Goal: Task Accomplishment & Management: Use online tool/utility

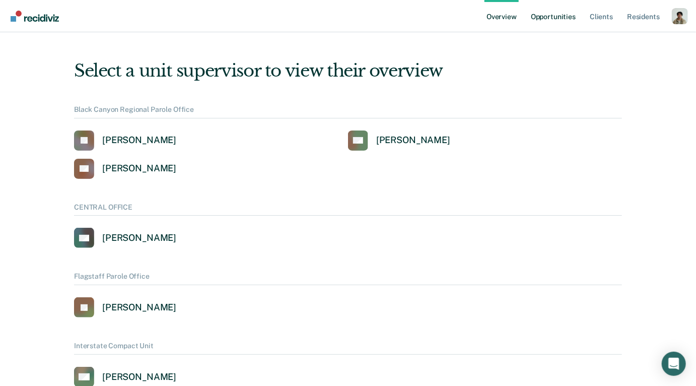
click at [544, 19] on link "Opportunities" at bounding box center [553, 16] width 49 height 32
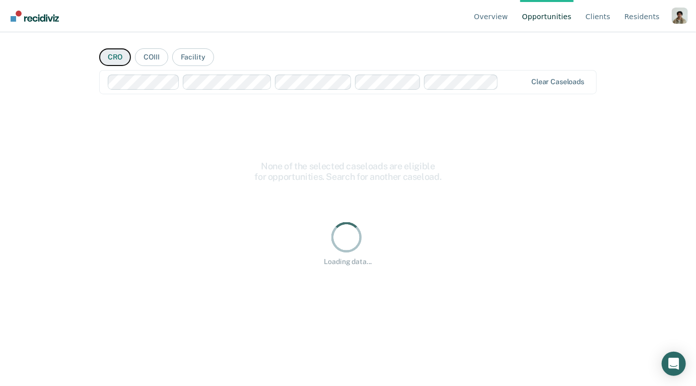
click at [112, 59] on button "CRO" at bounding box center [115, 57] width 32 height 18
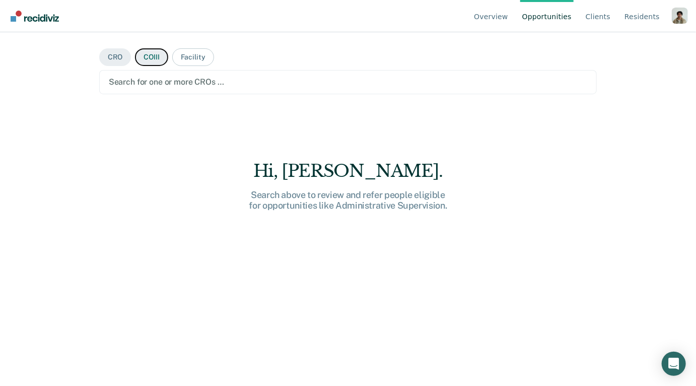
click at [145, 51] on button "COIII" at bounding box center [151, 57] width 33 height 18
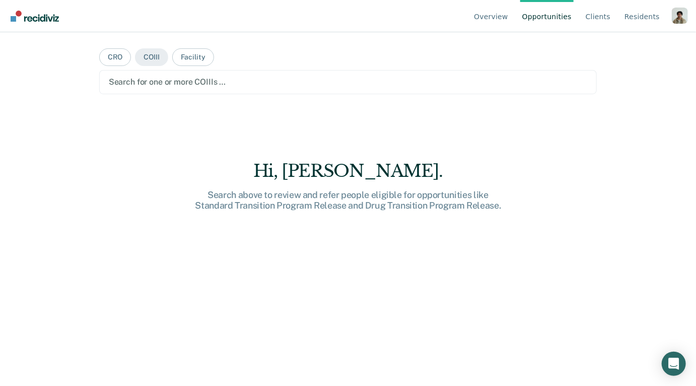
click at [209, 94] on main "CRO COIII Facility Search for one or more COIIIs … Hi, [GEOGRAPHIC_DATA]. Searc…" at bounding box center [348, 196] width 522 height 329
click at [205, 87] on div "Search for one or more COIIIs …" at bounding box center [348, 82] width 481 height 14
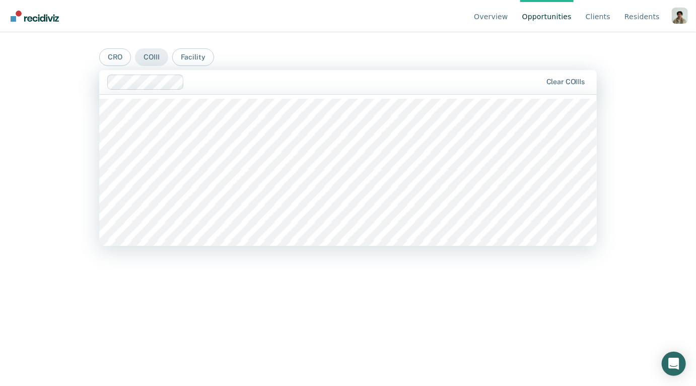
click at [268, 70] on div "Clear COIIIs" at bounding box center [348, 82] width 498 height 24
drag, startPoint x: 229, startPoint y: 249, endPoint x: 231, endPoint y: 241, distance: 7.7
click at [229, 249] on div "Hi, [PERSON_NAME]. We’ve found some outstanding items across 2 COIIIS 2 inmates…" at bounding box center [348, 242] width 498 height 273
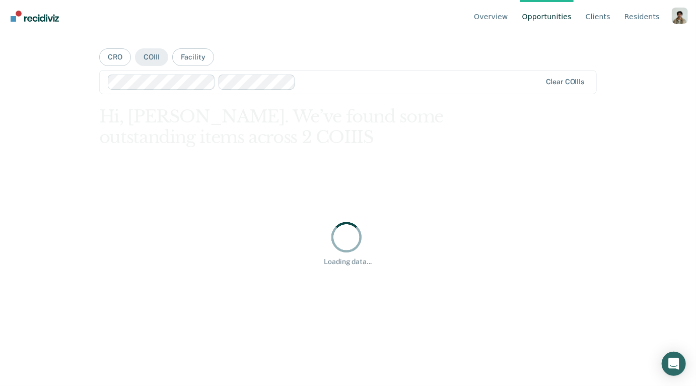
click at [359, 81] on div at bounding box center [420, 82] width 241 height 12
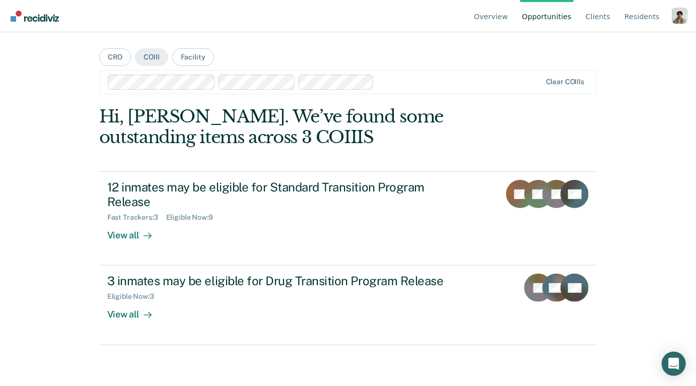
click at [387, 81] on div at bounding box center [459, 82] width 163 height 12
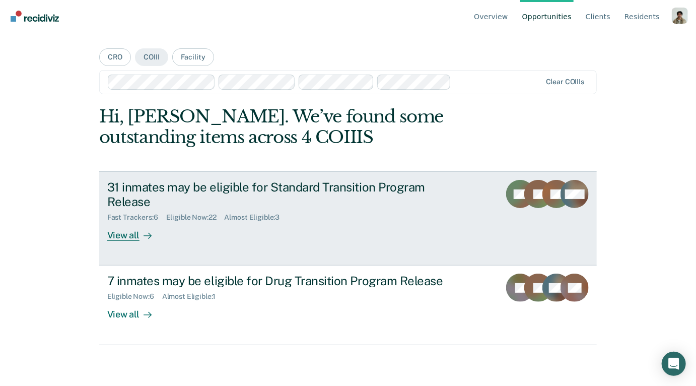
click at [147, 230] on div at bounding box center [146, 236] width 12 height 12
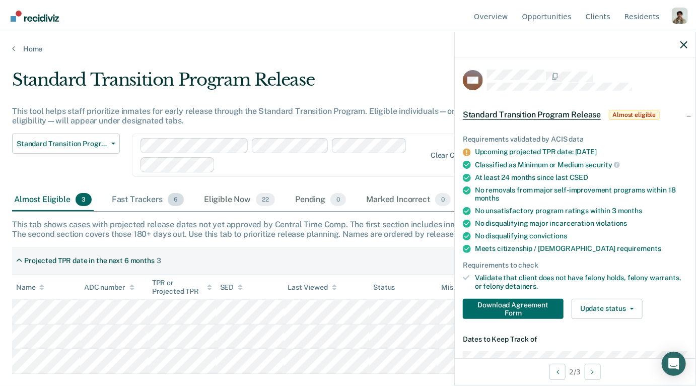
click at [122, 202] on div "Fast Trackers 6" at bounding box center [148, 200] width 76 height 22
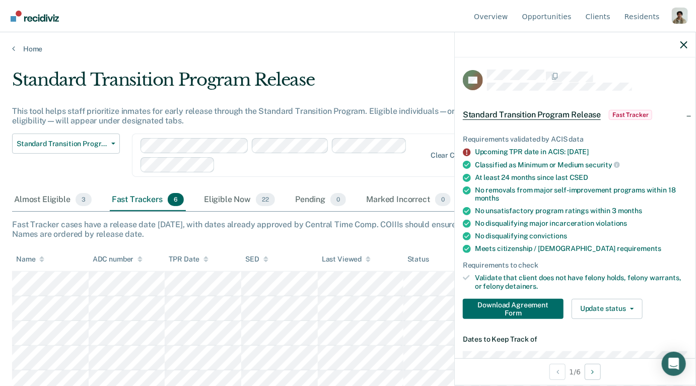
scroll to position [33, 0]
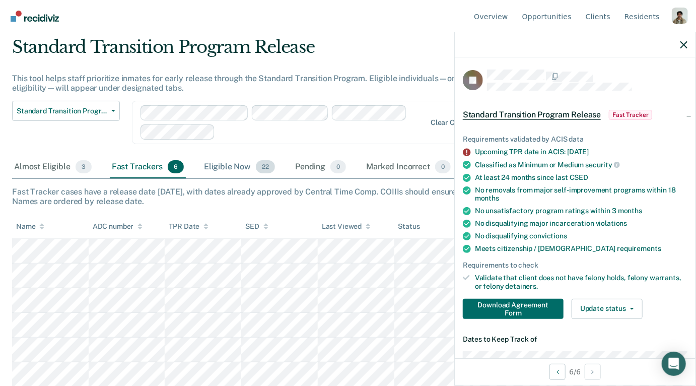
click at [239, 160] on div "Eligible Now 22" at bounding box center [239, 167] width 75 height 22
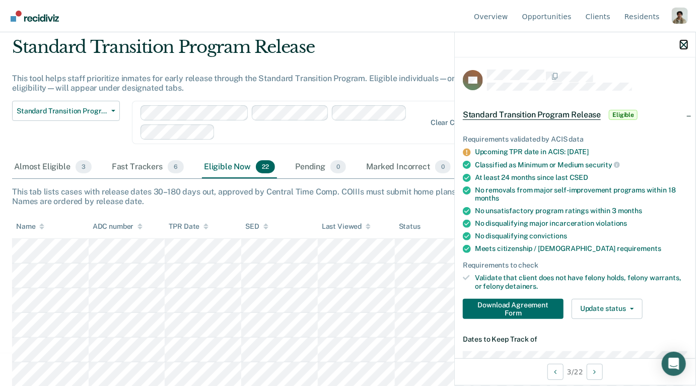
click at [686, 44] on icon "button" at bounding box center [684, 44] width 7 height 7
